Goal: Information Seeking & Learning: Learn about a topic

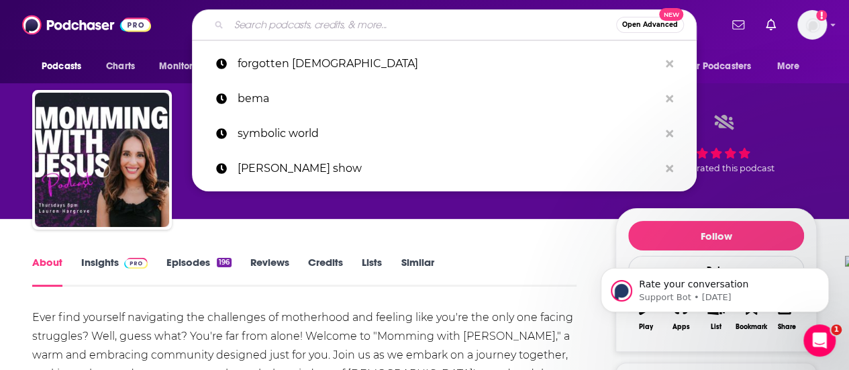
click at [421, 22] on input "Search podcasts, credits, & more..." at bounding box center [422, 24] width 387 height 21
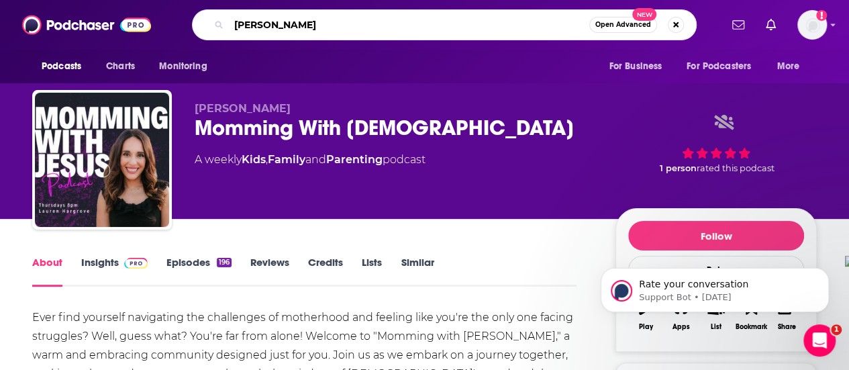
type input "christine caine life"
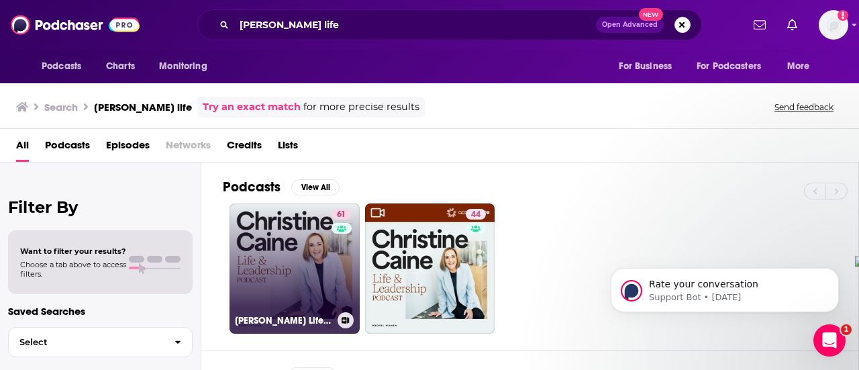
click at [305, 264] on link "61 Christine Caine's Life & Leadership Podcast with Propel Women" at bounding box center [295, 268] width 130 height 130
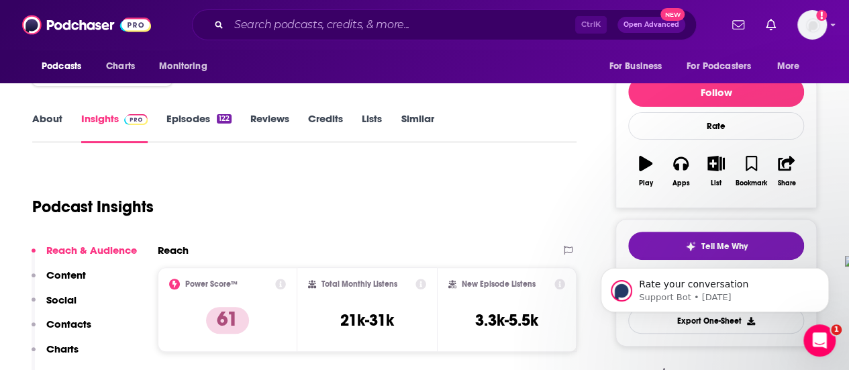
scroll to position [201, 0]
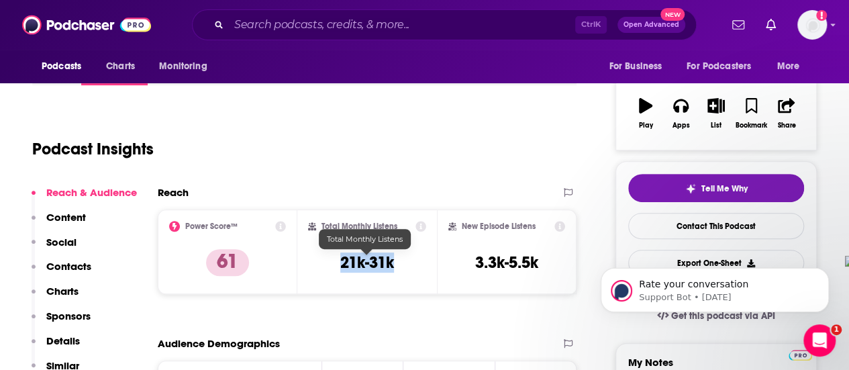
drag, startPoint x: 337, startPoint y: 264, endPoint x: 369, endPoint y: 262, distance: 31.6
click at [393, 261] on div "Total Monthly Listens 21k-31k" at bounding box center [367, 252] width 118 height 62
copy h3 "21k-31k"
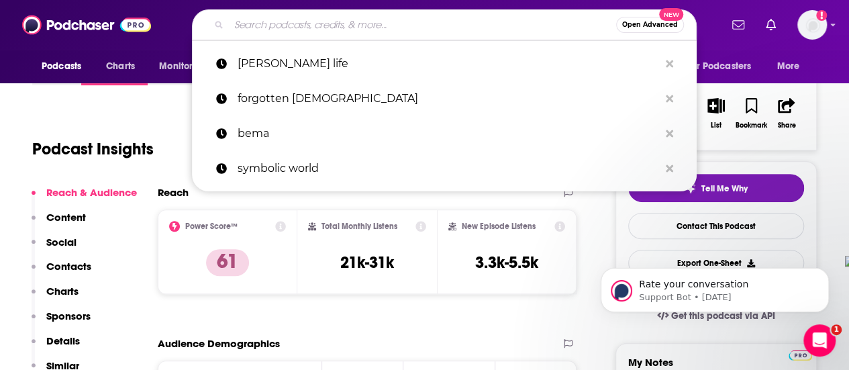
click at [343, 23] on input "Search podcasts, credits, & more..." at bounding box center [422, 24] width 387 height 21
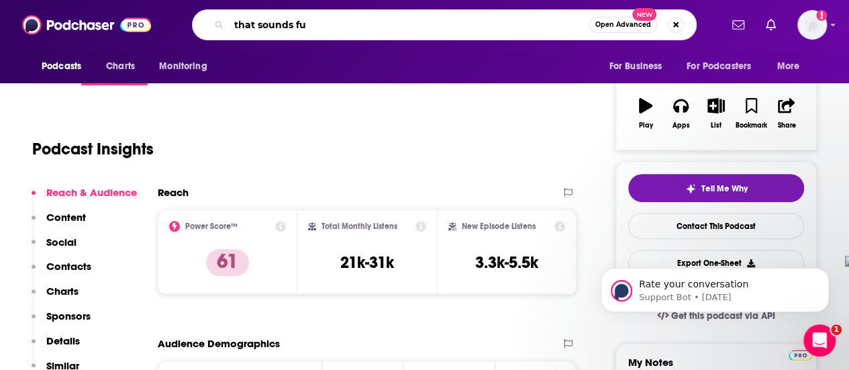
type input "that sounds fun"
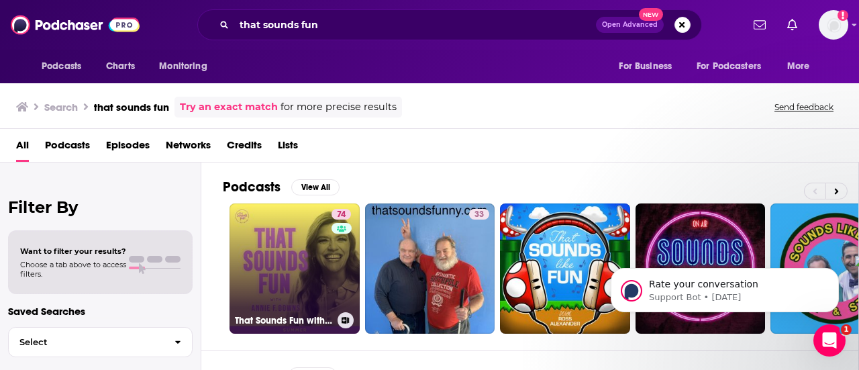
click at [272, 250] on link "74 That Sounds Fun with Annie F. Downs" at bounding box center [295, 268] width 130 height 130
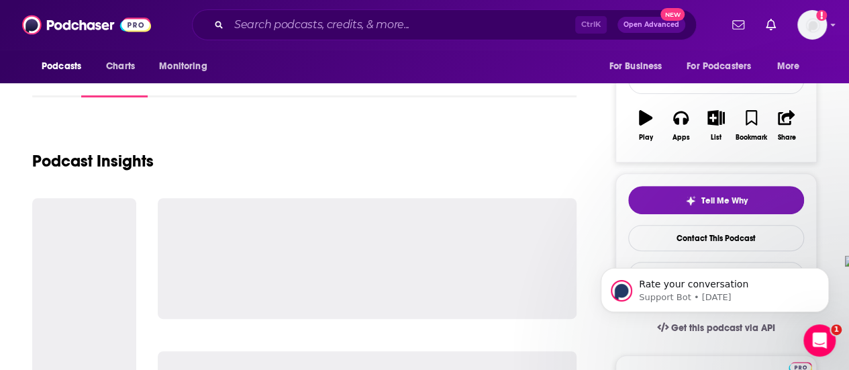
scroll to position [201, 0]
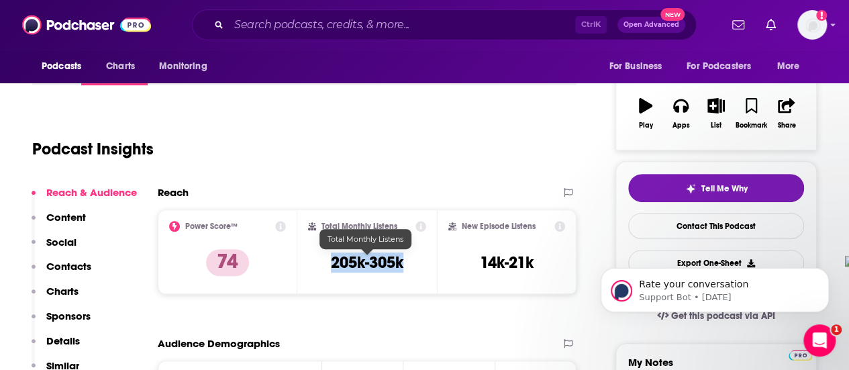
drag, startPoint x: 342, startPoint y: 262, endPoint x: 404, endPoint y: 268, distance: 62.0
click at [404, 268] on div "Total Monthly Listens 205k-305k" at bounding box center [367, 252] width 118 height 62
copy h3 "205k-305k"
drag, startPoint x: 401, startPoint y: 38, endPoint x: 382, endPoint y: 14, distance: 30.6
click at [399, 38] on div "Ctrl K Open Advanced New" at bounding box center [444, 24] width 505 height 31
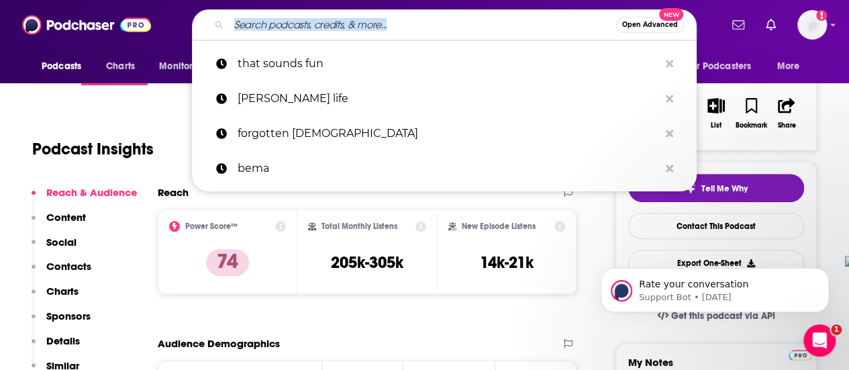
click at [382, 14] on input "Search podcasts, credits, & more..." at bounding box center [422, 24] width 387 height 21
click at [393, 26] on input "Search podcasts, credits, & more..." at bounding box center [422, 24] width 387 height 21
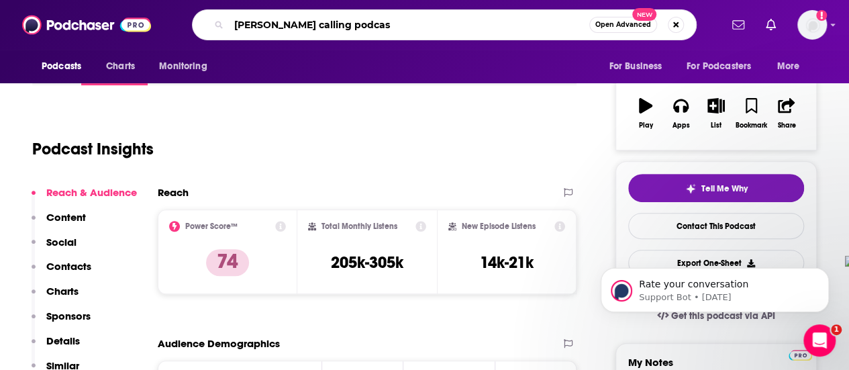
type input "jesus calling podcast"
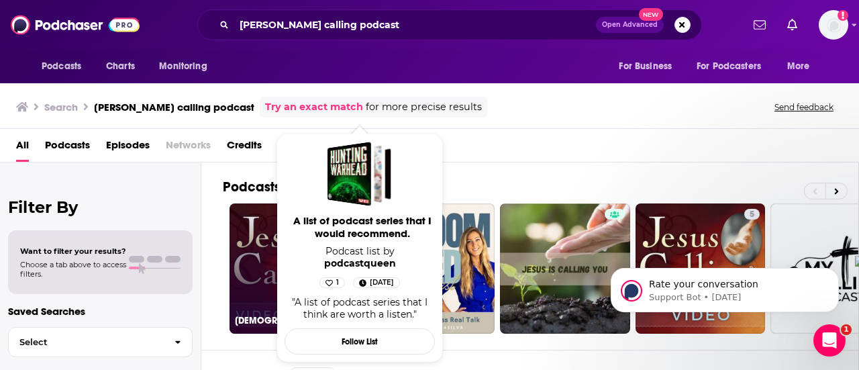
click at [248, 242] on link "Jesus Calling Video Stories Podcast: Touching Stories of Faith" at bounding box center [295, 268] width 130 height 130
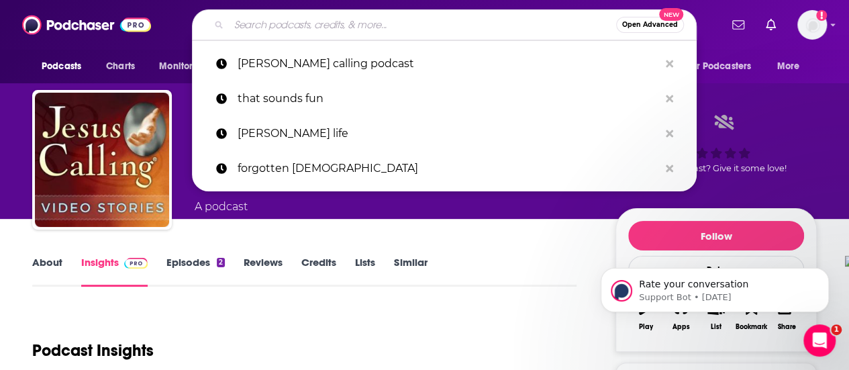
click at [414, 28] on input "Search podcasts, credits, & more..." at bounding box center [422, 24] width 387 height 21
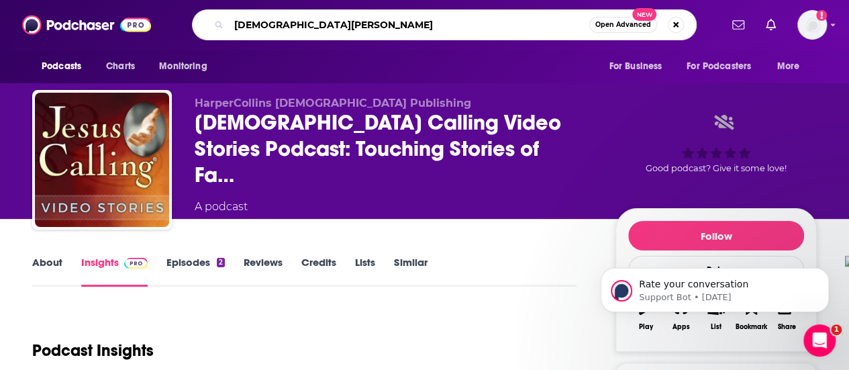
type input "jesus calling"
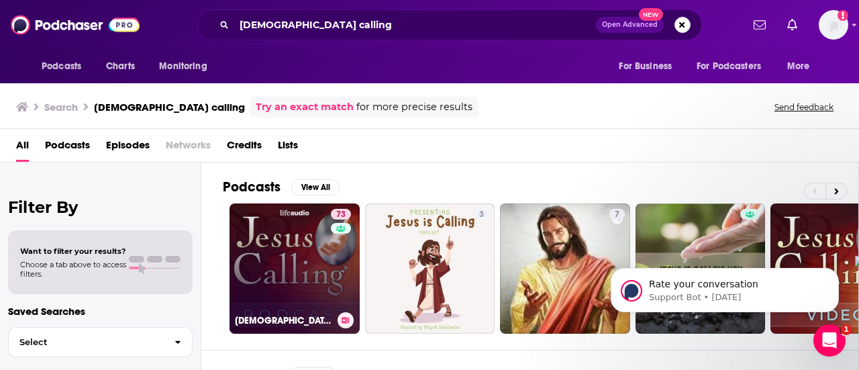
click at [305, 222] on link "73 Jesus Calling: Stories of Faith" at bounding box center [295, 268] width 130 height 130
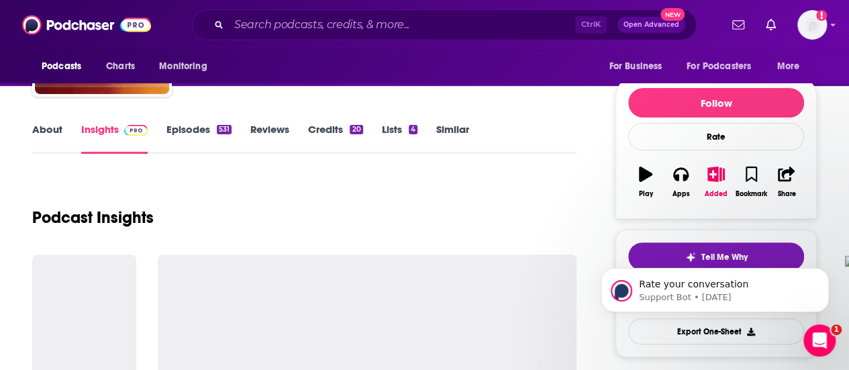
scroll to position [201, 0]
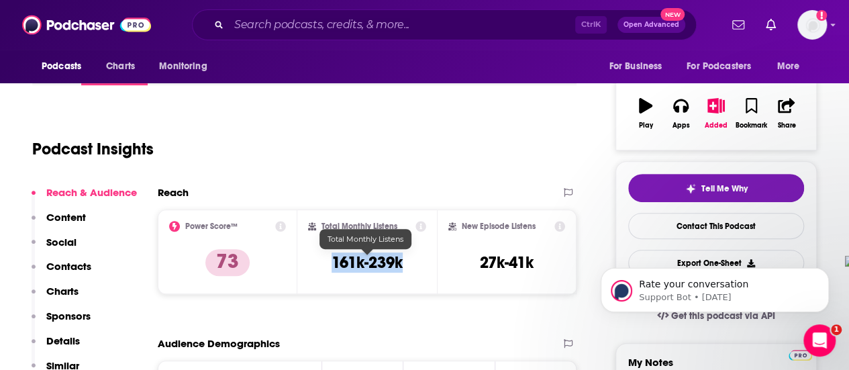
drag, startPoint x: 329, startPoint y: 260, endPoint x: 408, endPoint y: 264, distance: 79.3
click at [408, 264] on div "Total Monthly Listens 161k-239k" at bounding box center [367, 252] width 118 height 62
copy h3 "161k-239k"
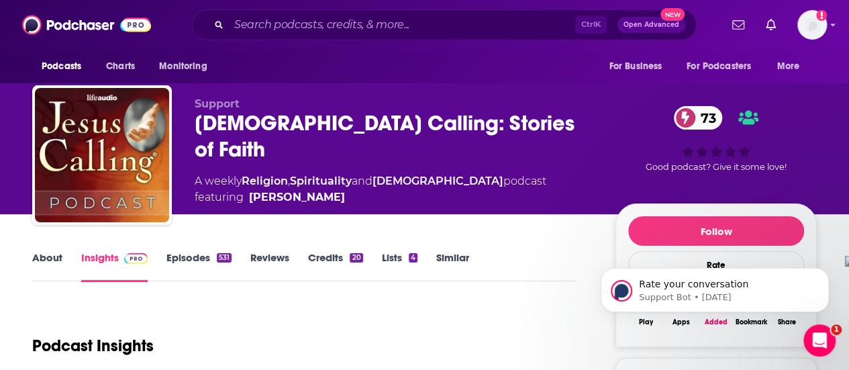
scroll to position [0, 0]
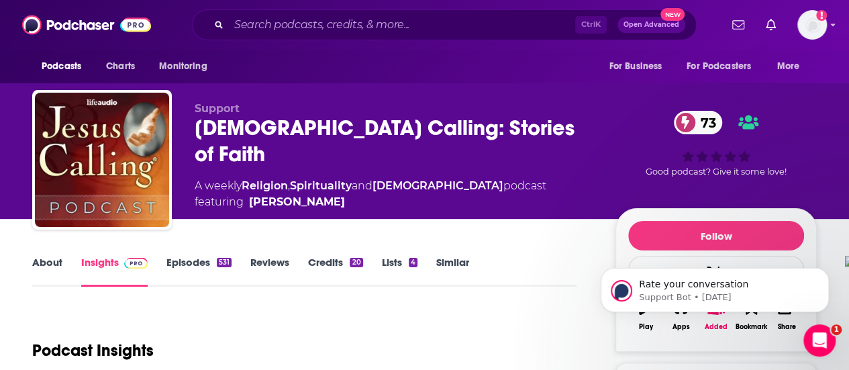
click at [403, 9] on div "Ctrl K Open Advanced New" at bounding box center [444, 24] width 505 height 31
click at [465, 32] on input "Search podcasts, credits, & more..." at bounding box center [402, 24] width 346 height 21
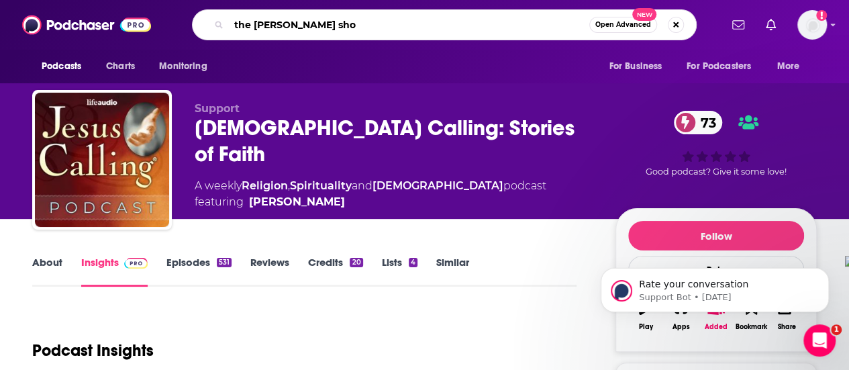
type input "the nicole crank show"
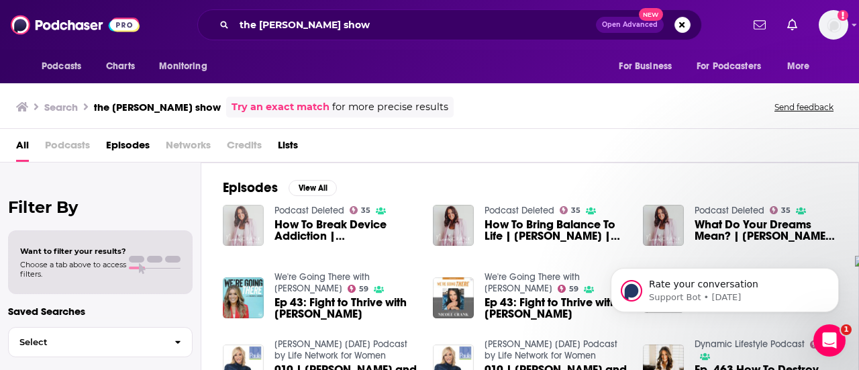
click at [243, 222] on img "How To Break Device Addiction | Carlos Whittaker | The Nicole Crank Show" at bounding box center [243, 225] width 41 height 41
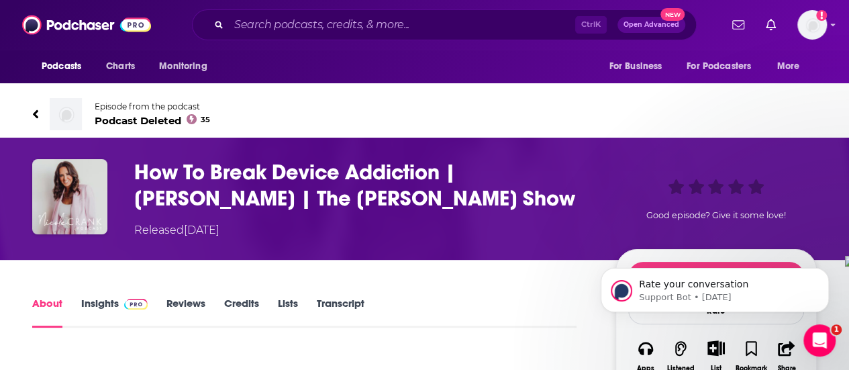
type input "https://www.podchaser.com/podcasts/podcast-deleted-1770156/episodes/how-to-brea…"
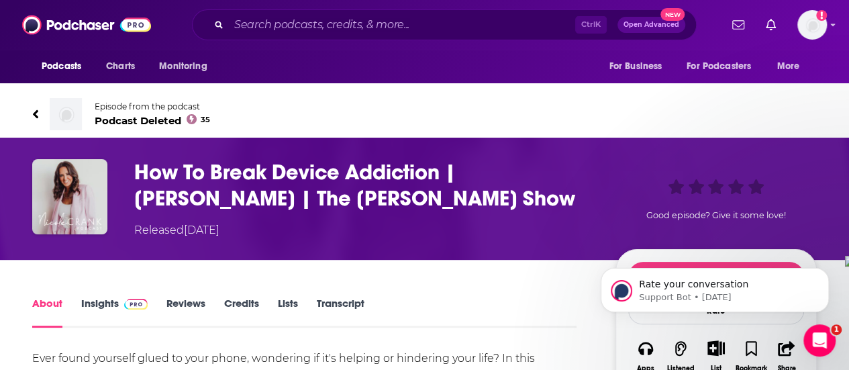
drag, startPoint x: 108, startPoint y: 300, endPoint x: 118, endPoint y: 298, distance: 10.3
click at [108, 300] on link "Insights" at bounding box center [114, 312] width 66 height 31
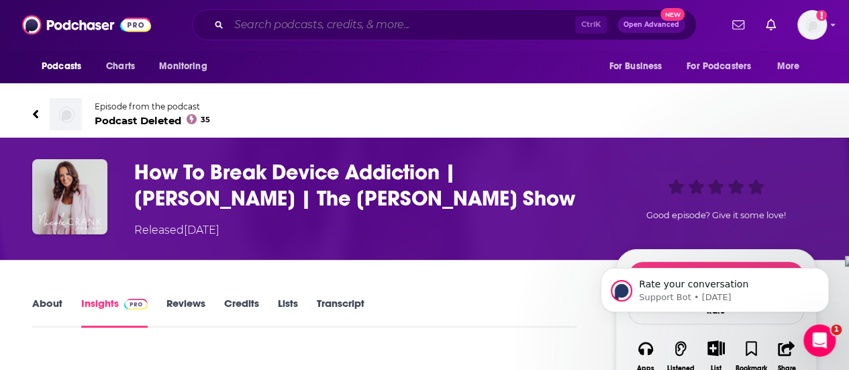
click at [413, 15] on input "Search podcasts, credits, & more..." at bounding box center [402, 24] width 346 height 21
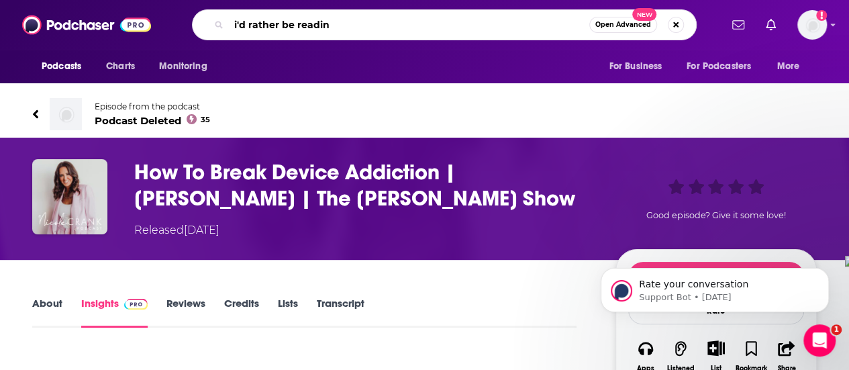
type input "i'd rather be reading"
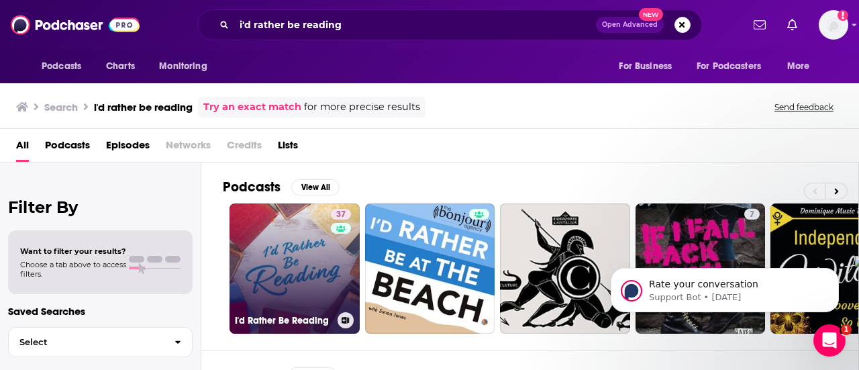
click at [295, 254] on link "37 I'd Rather Be Reading" at bounding box center [295, 268] width 130 height 130
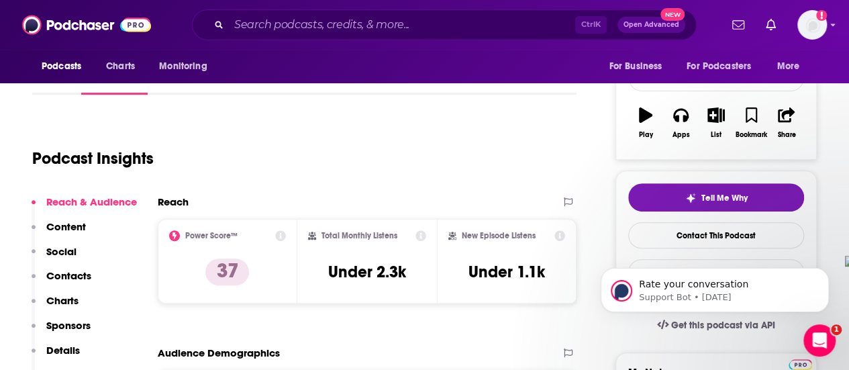
scroll to position [201, 0]
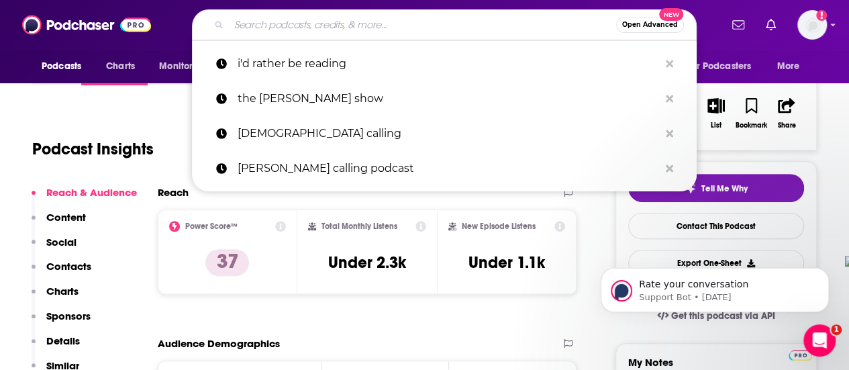
click at [322, 28] on input "Search podcasts, credits, & more..." at bounding box center [422, 24] width 387 height 21
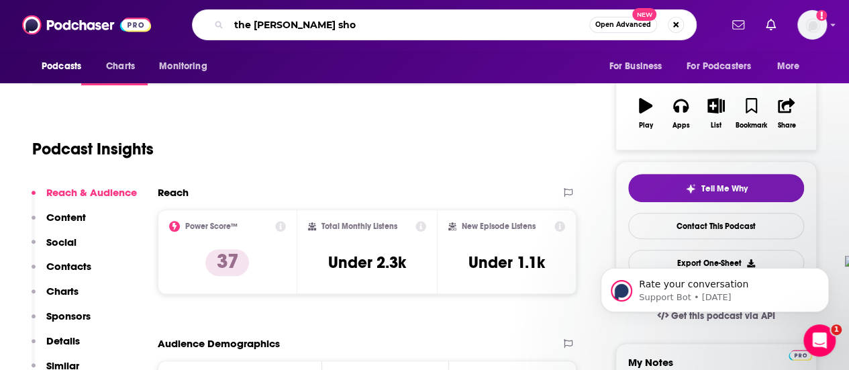
type input "the crystal paine show"
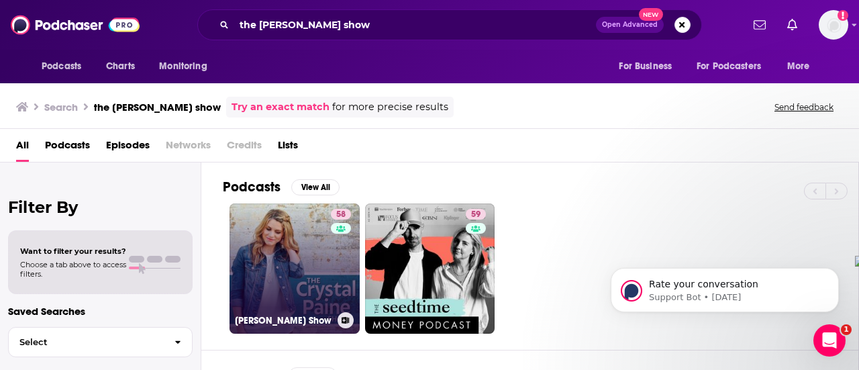
click at [279, 268] on link "58 Crystal Paine Show" at bounding box center [295, 268] width 130 height 130
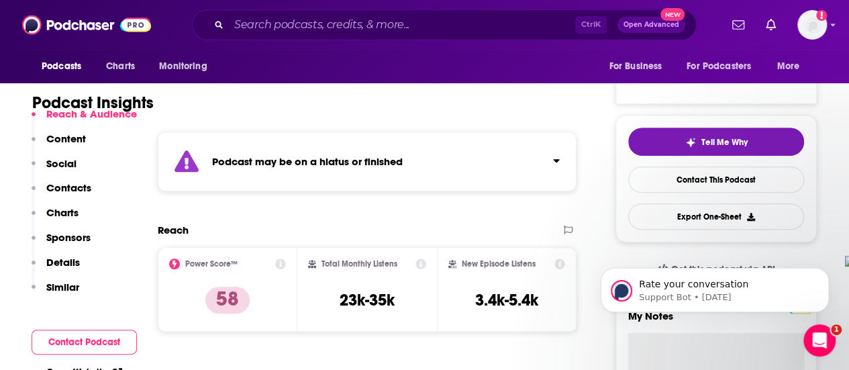
scroll to position [269, 0]
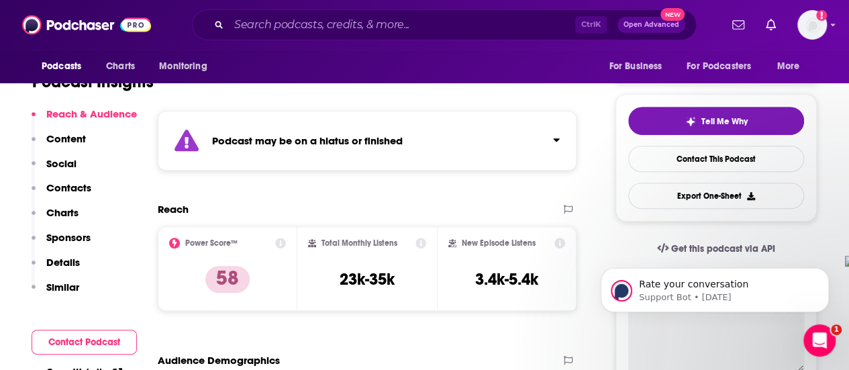
click at [431, 9] on div "Ctrl K Open Advanced New" at bounding box center [444, 24] width 505 height 31
click at [434, 16] on input "Search podcasts, credits, & more..." at bounding box center [402, 24] width 346 height 21
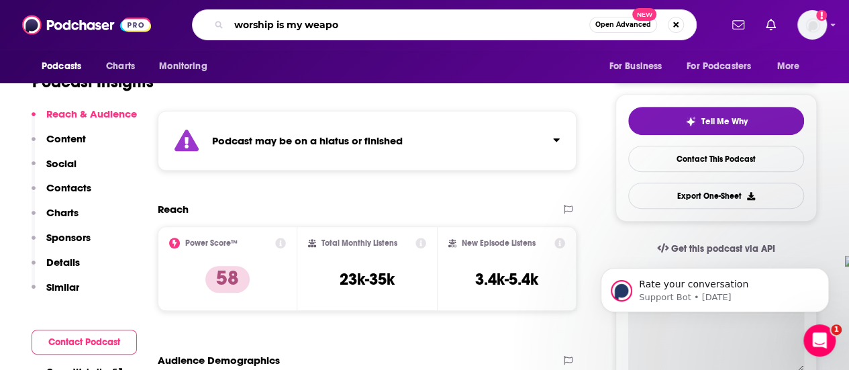
type input "worship is my weapon"
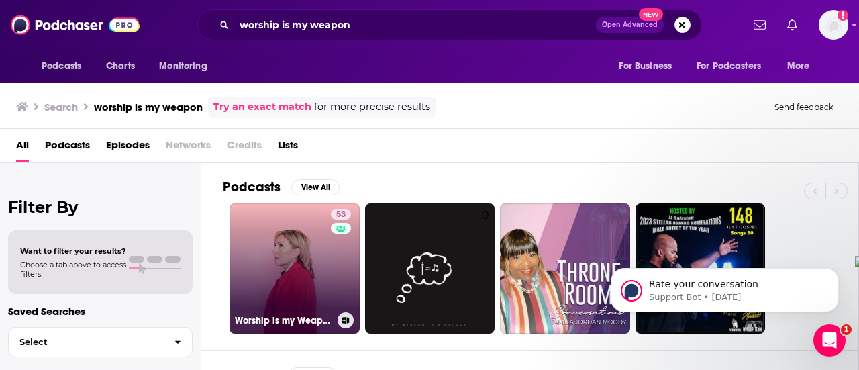
click at [325, 211] on link "53 Worship is my Weapon Podcast with Rita Springer" at bounding box center [295, 268] width 130 height 130
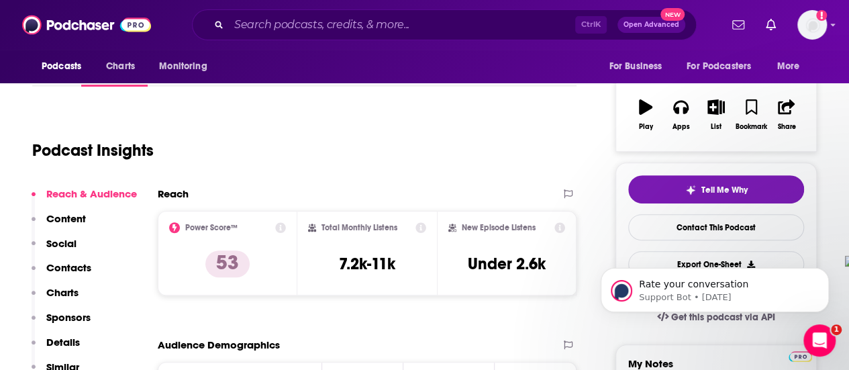
scroll to position [201, 0]
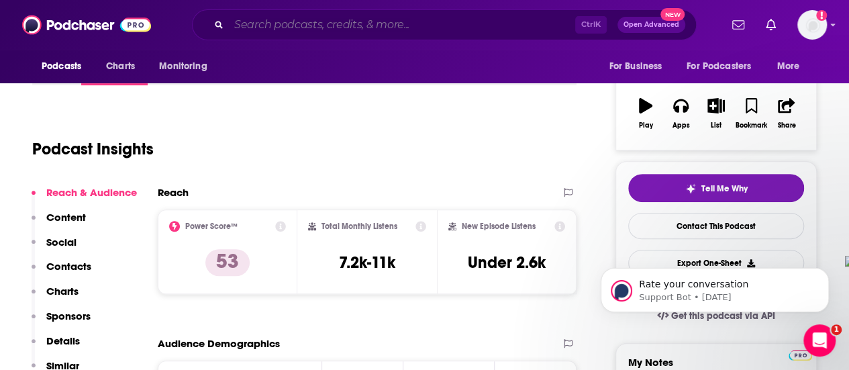
click at [350, 23] on input "Search podcasts, credits, & more..." at bounding box center [402, 24] width 346 height 21
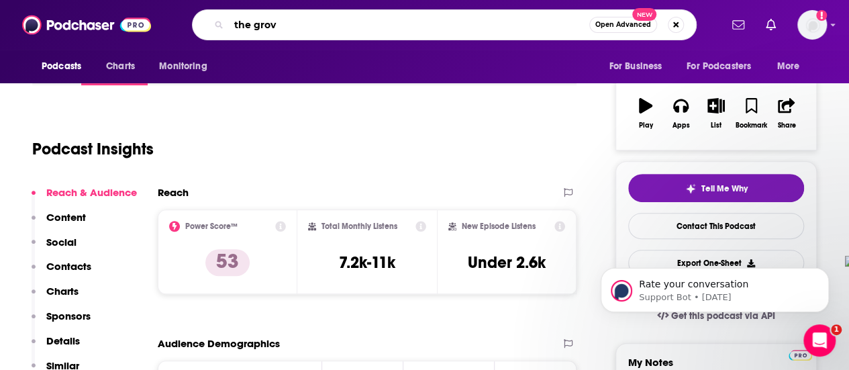
type input "the grove"
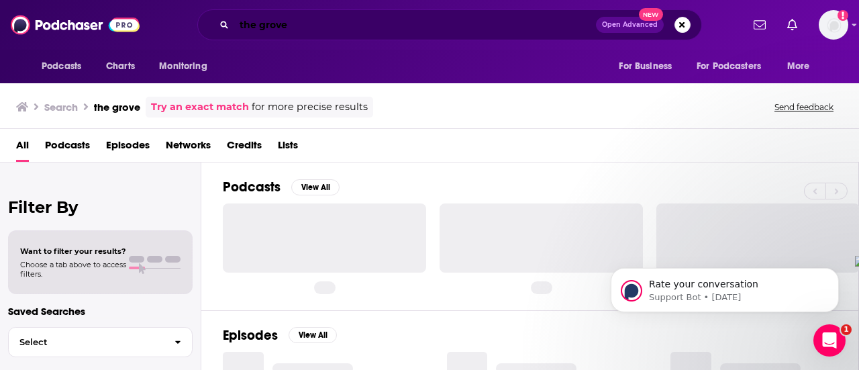
click at [537, 20] on input "the grove" at bounding box center [415, 24] width 362 height 21
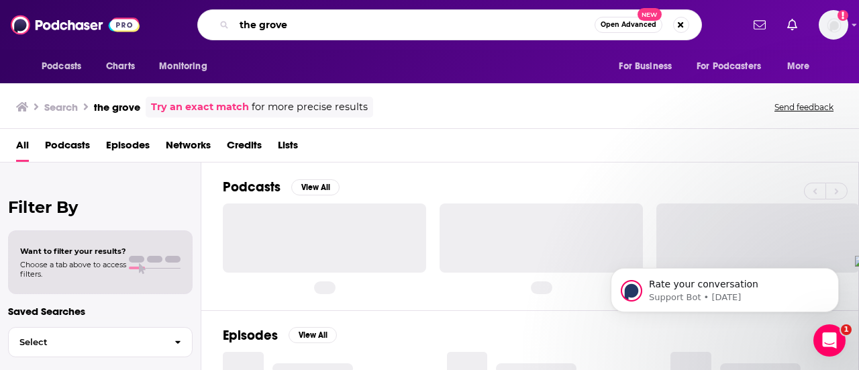
click at [311, 32] on input "the grove" at bounding box center [414, 24] width 360 height 21
type input "t"
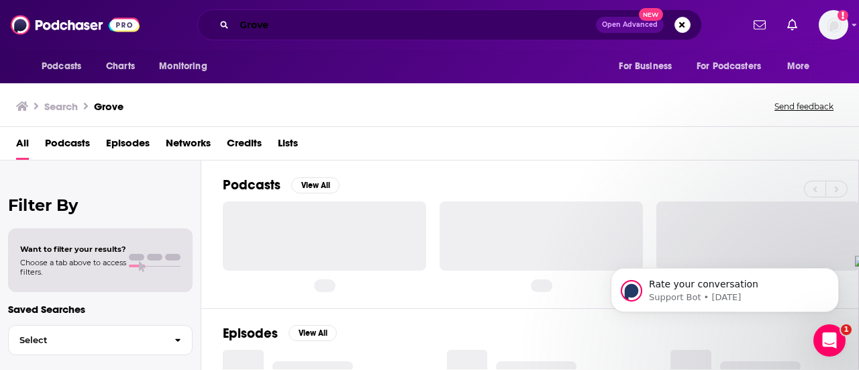
click at [314, 24] on input "Grove" at bounding box center [415, 24] width 362 height 21
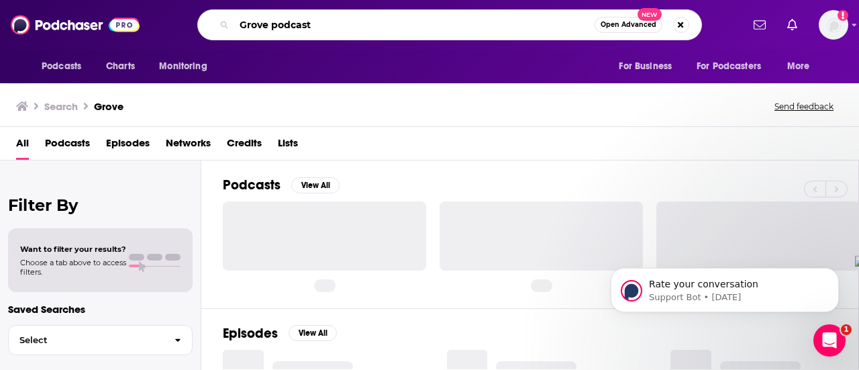
type input "Grove podcast"
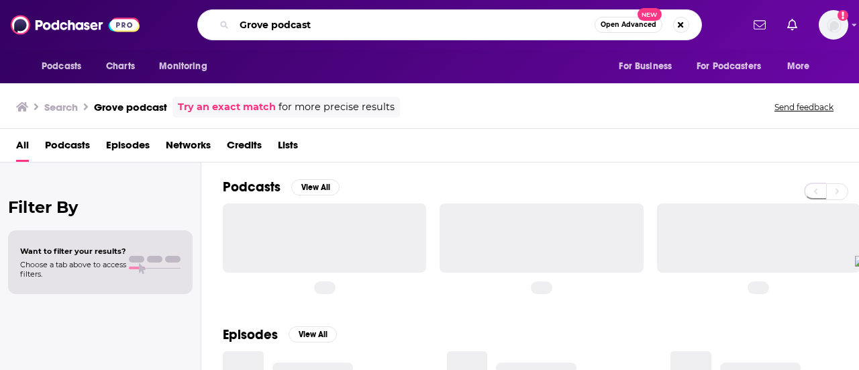
click at [348, 17] on input "Grove podcast" at bounding box center [414, 24] width 360 height 21
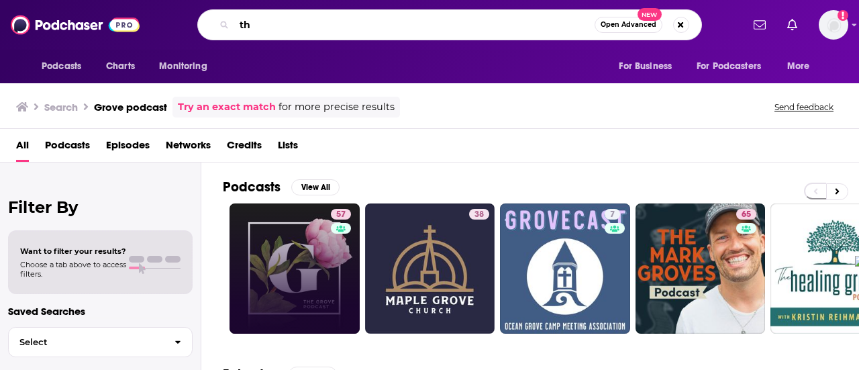
type input "th"
click at [310, 247] on link "57" at bounding box center [295, 268] width 130 height 130
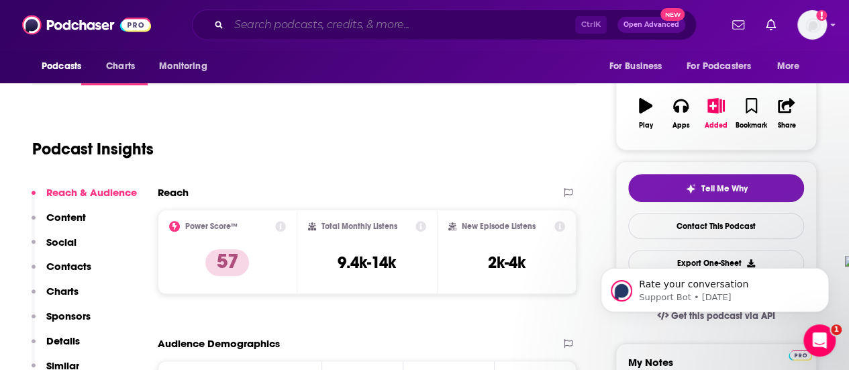
click at [396, 21] on input "Search podcasts, credits, & more..." at bounding box center [402, 24] width 346 height 21
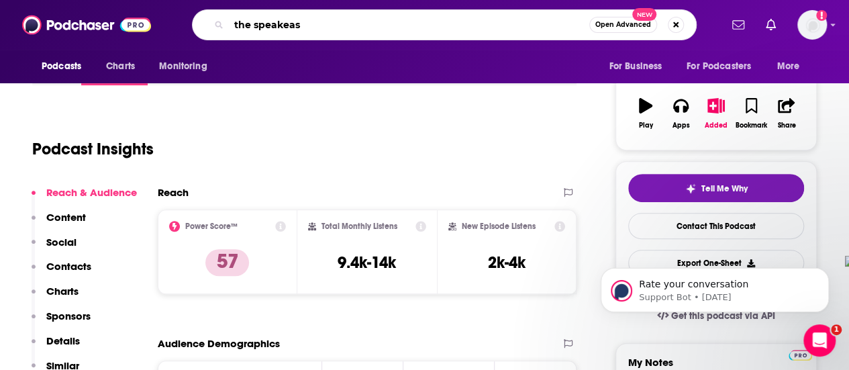
type input "the speakeasy"
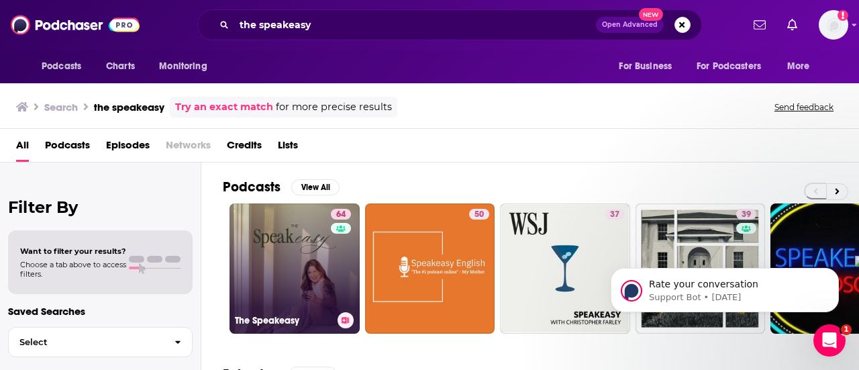
click at [299, 247] on link "64 The Speakeasy" at bounding box center [295, 268] width 130 height 130
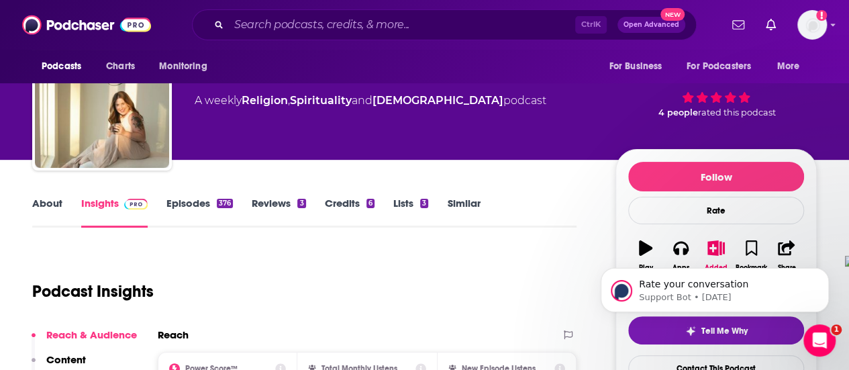
scroll to position [134, 0]
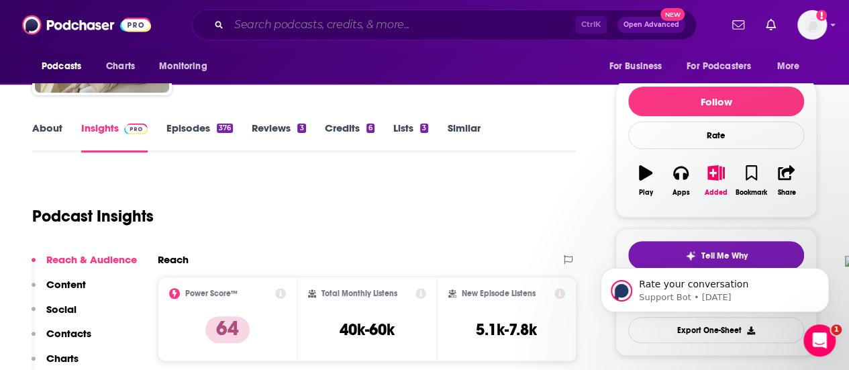
click at [375, 21] on input "Search podcasts, credits, & more..." at bounding box center [402, 24] width 346 height 21
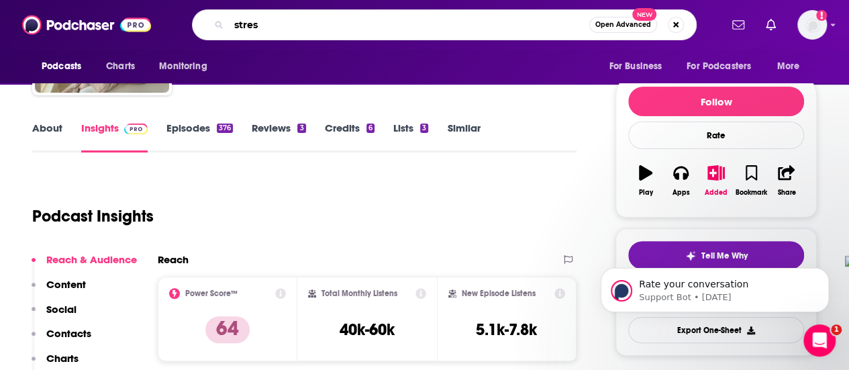
type input "strest"
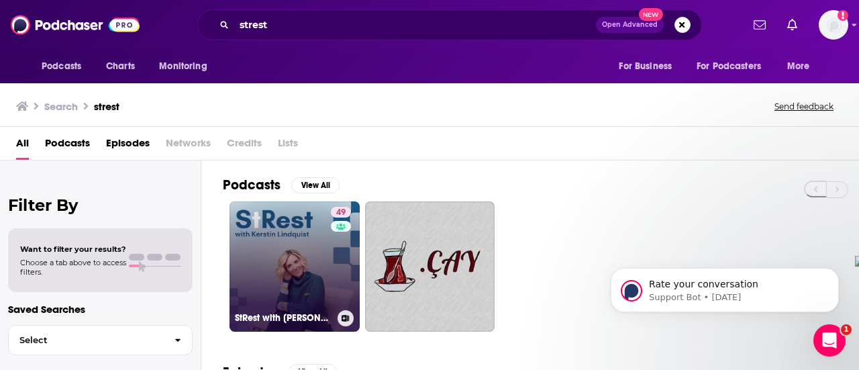
click at [283, 269] on link "49 StRest with [PERSON_NAME]" at bounding box center [295, 266] width 130 height 130
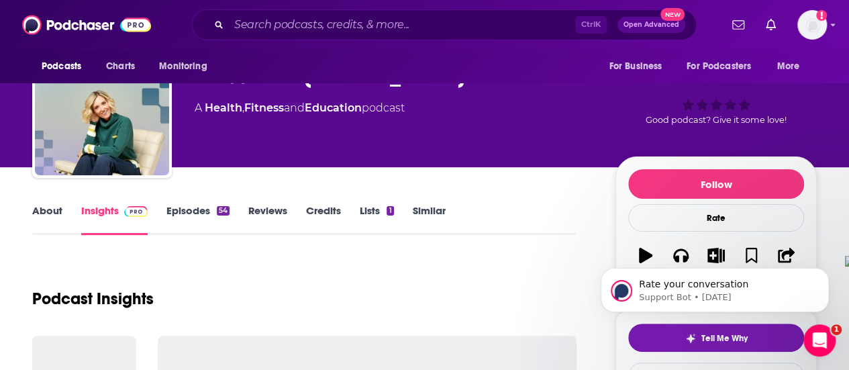
scroll to position [134, 0]
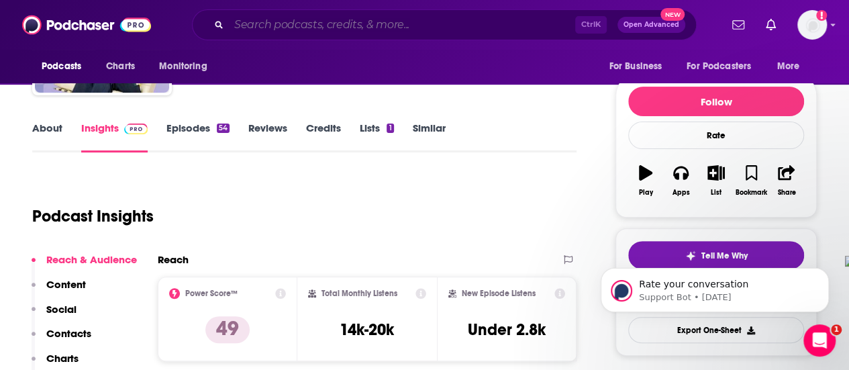
click at [388, 19] on input "Search podcasts, credits, & more..." at bounding box center [402, 24] width 346 height 21
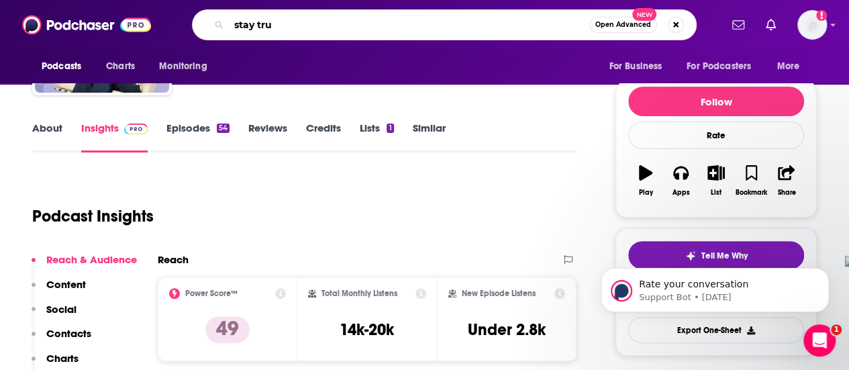
type input "stay true"
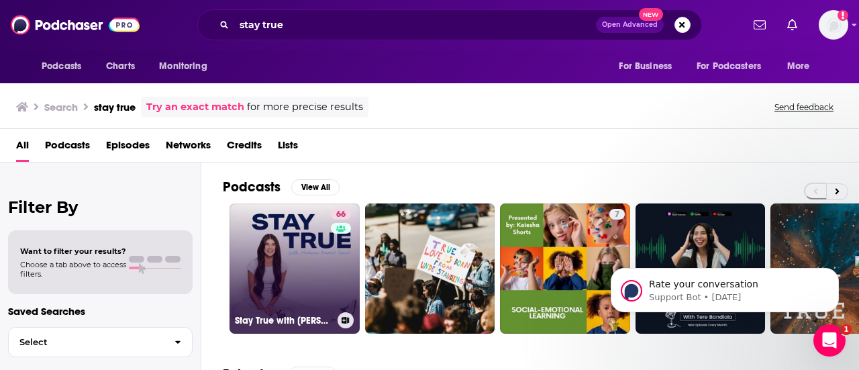
click at [308, 255] on link "66 Stay True with [PERSON_NAME] [PERSON_NAME]" at bounding box center [295, 268] width 130 height 130
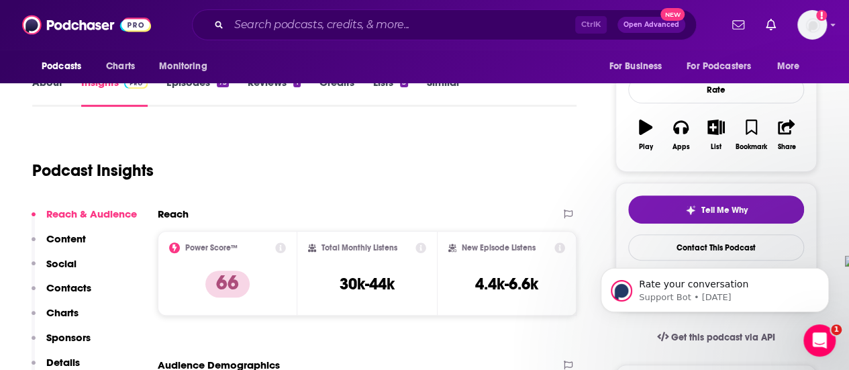
scroll to position [201, 0]
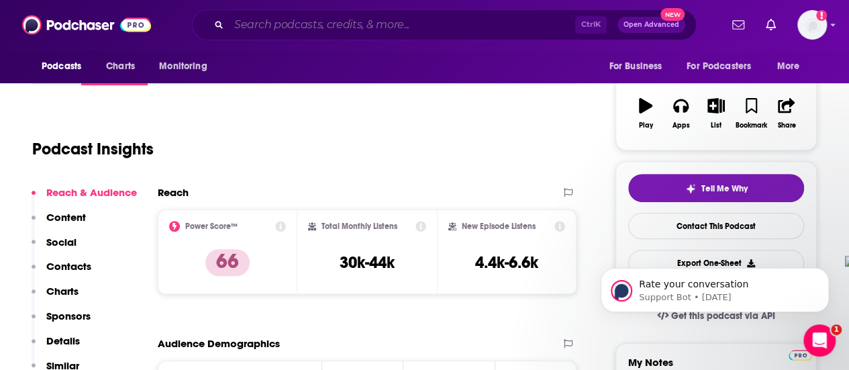
click at [399, 27] on input "Search podcasts, credits, & more..." at bounding box center [402, 24] width 346 height 21
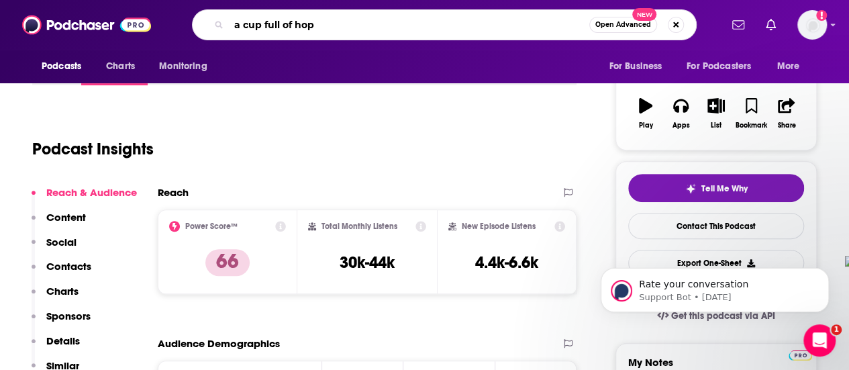
type input "a cup full of hope"
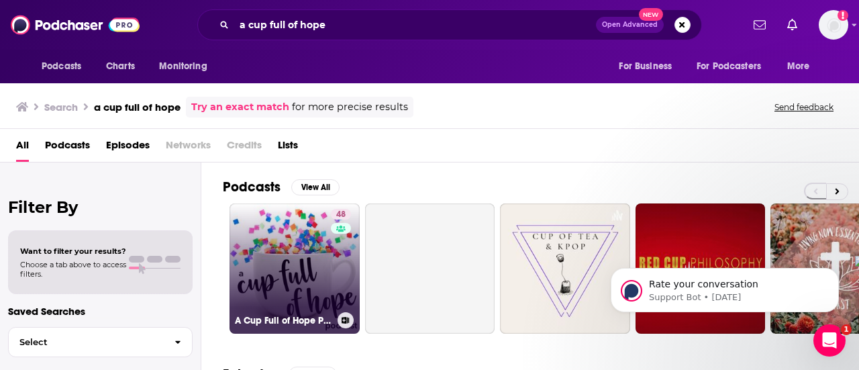
click at [326, 242] on link "48 A Cup Full of Hope Podcast" at bounding box center [295, 268] width 130 height 130
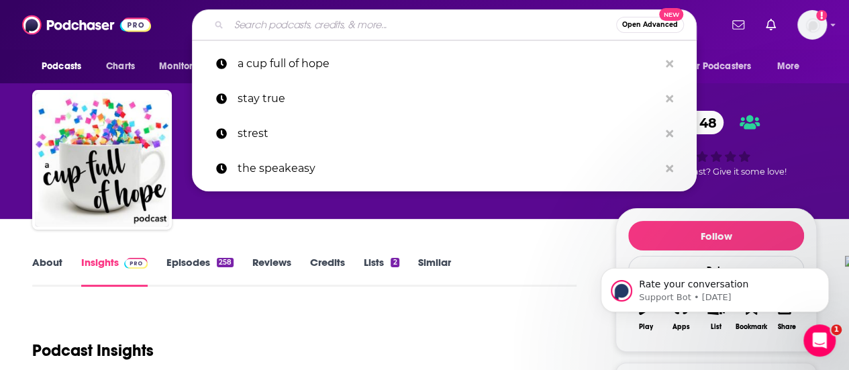
click at [369, 17] on input "Search podcasts, credits, & more..." at bounding box center [422, 24] width 387 height 21
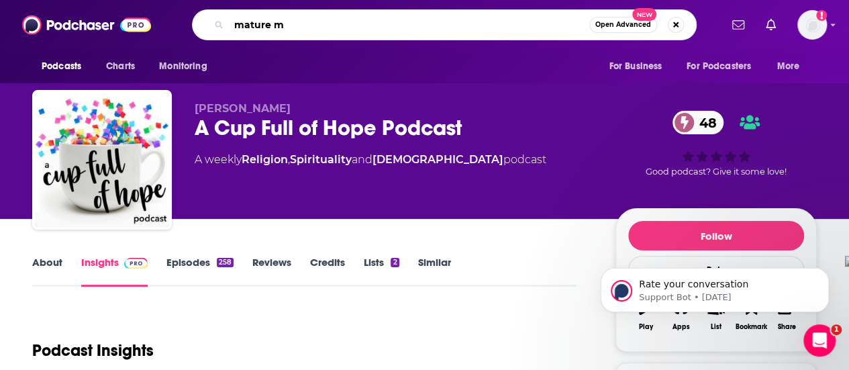
type input "mature me"
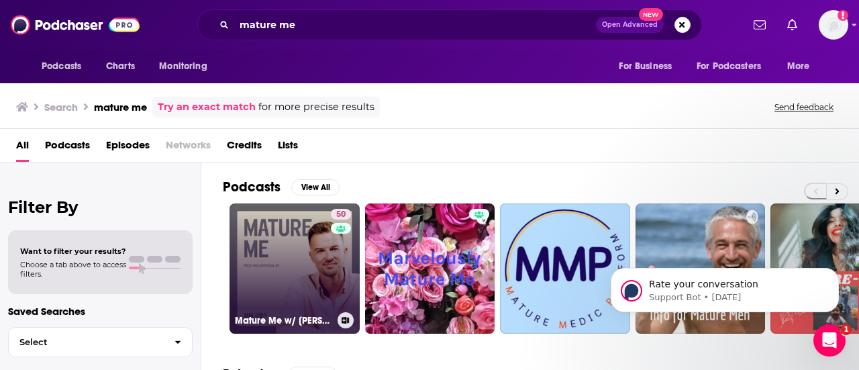
click at [287, 265] on link "50 Mature Me w/ [PERSON_NAME]" at bounding box center [295, 268] width 130 height 130
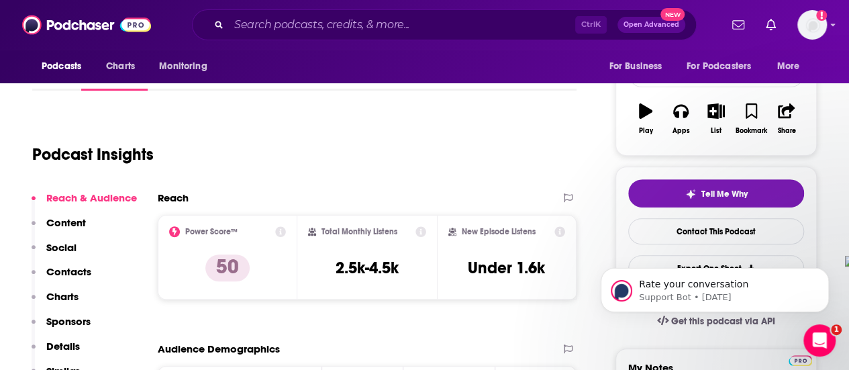
scroll to position [201, 0]
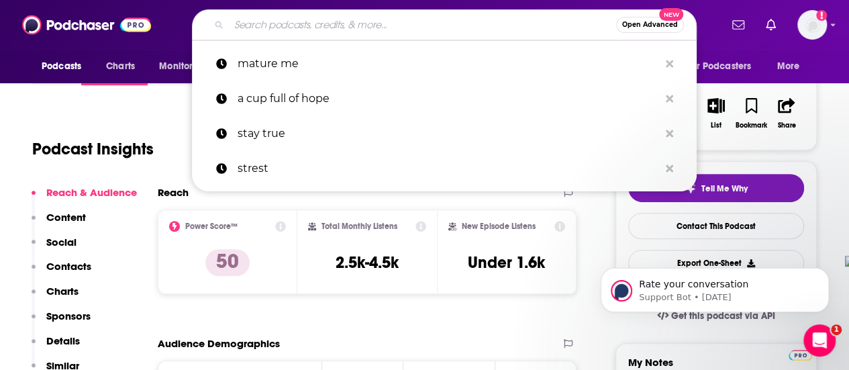
click at [438, 26] on input "Search podcasts, credits, & more..." at bounding box center [422, 24] width 387 height 21
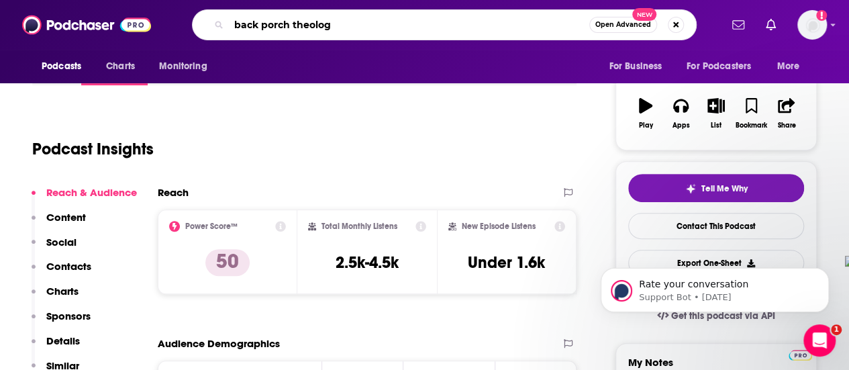
type input "back porch theology"
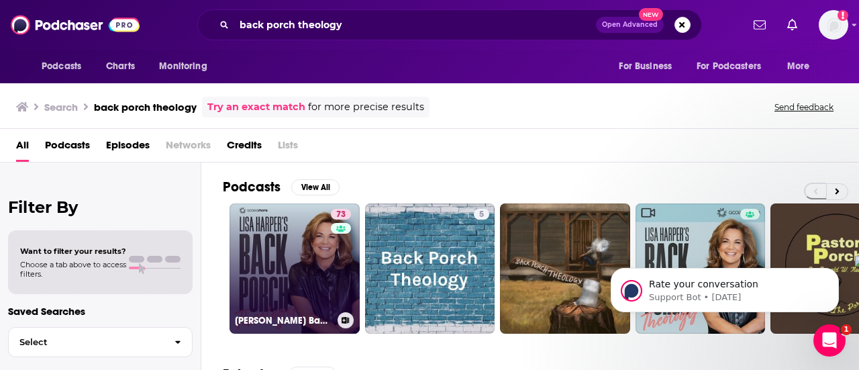
click at [275, 254] on link "73 [PERSON_NAME] Back Porch Theology" at bounding box center [295, 268] width 130 height 130
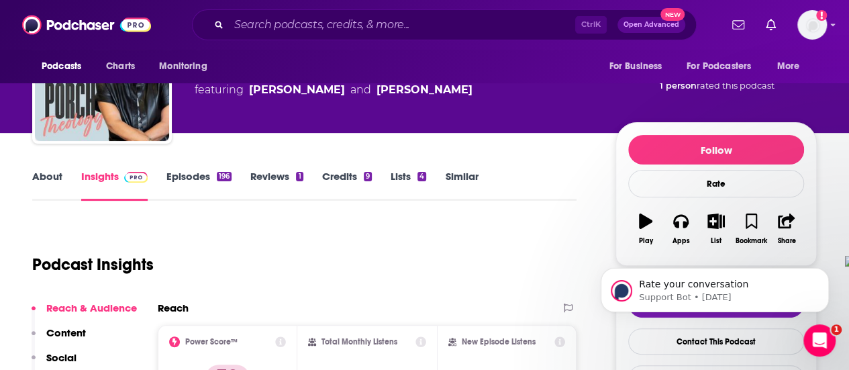
scroll to position [201, 0]
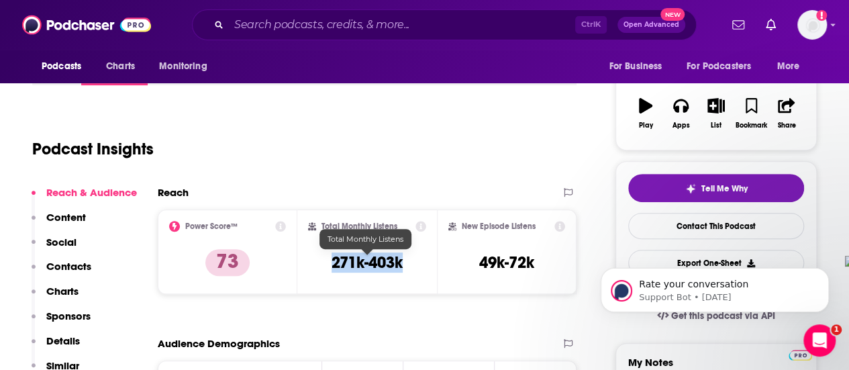
drag, startPoint x: 332, startPoint y: 259, endPoint x: 406, endPoint y: 264, distance: 74.7
click at [406, 264] on div "Total Monthly Listens 271k-403k" at bounding box center [367, 252] width 118 height 62
copy h3 "271k-403k"
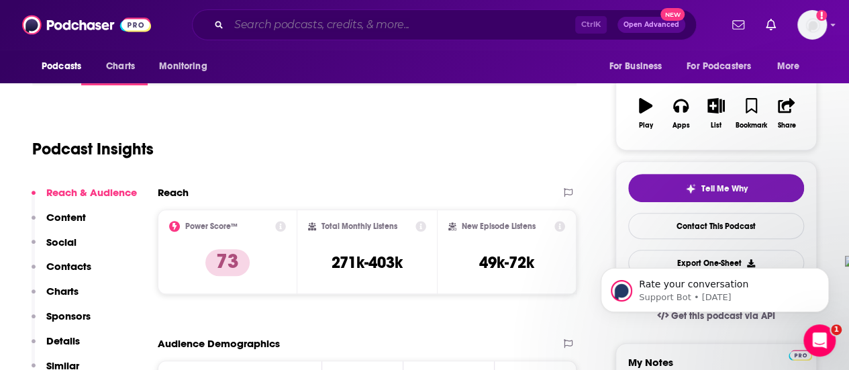
click at [412, 15] on input "Search podcasts, credits, & more..." at bounding box center [402, 24] width 346 height 21
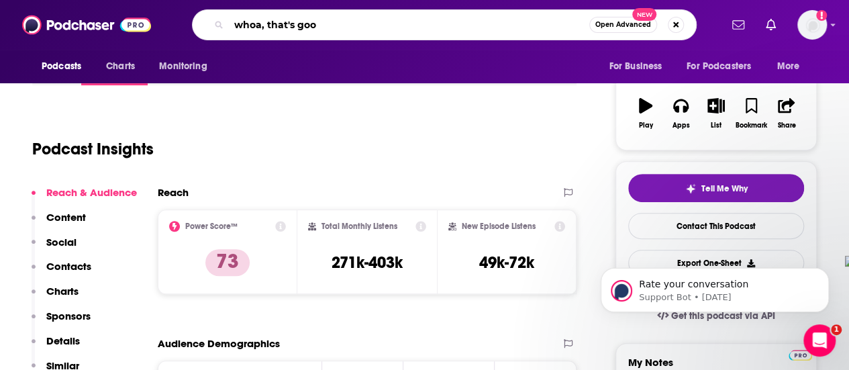
type input "whoa, that's good"
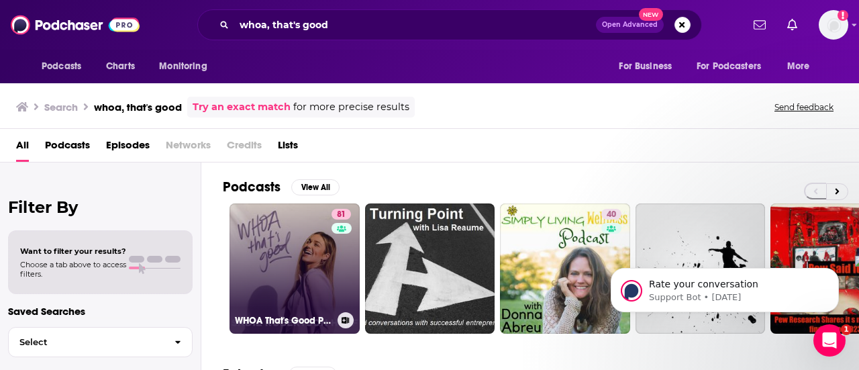
click at [294, 240] on link "81 WHOA That's Good Podcast" at bounding box center [295, 268] width 130 height 130
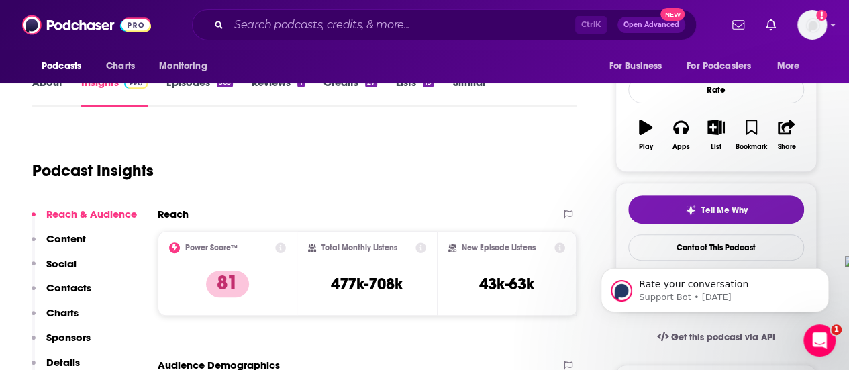
scroll to position [201, 0]
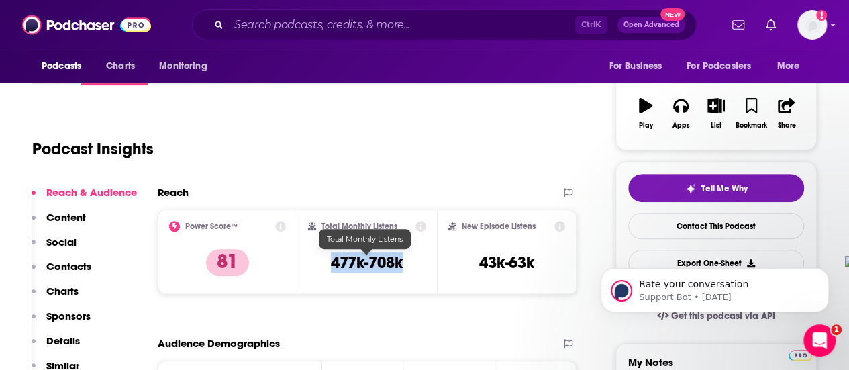
drag, startPoint x: 328, startPoint y: 262, endPoint x: 401, endPoint y: 261, distance: 73.9
click at [401, 261] on div "Total Monthly Listens 477k-708k" at bounding box center [367, 252] width 118 height 62
copy h3 "477k-708k"
